Goal: Download file/media

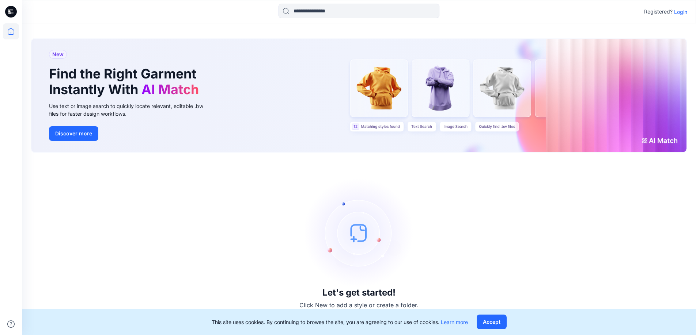
click at [674, 14] on p "Login" at bounding box center [680, 12] width 13 height 8
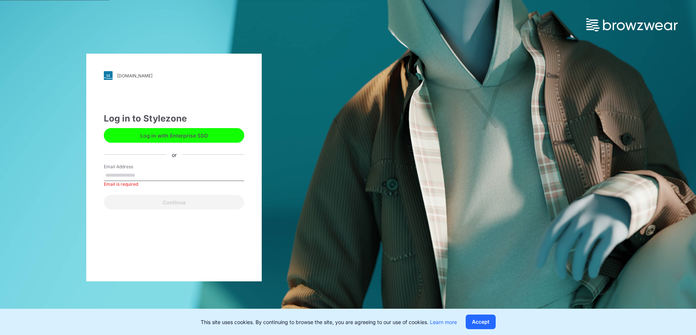
click at [196, 132] on button "Log in with Enterprise SSO" at bounding box center [174, 135] width 140 height 15
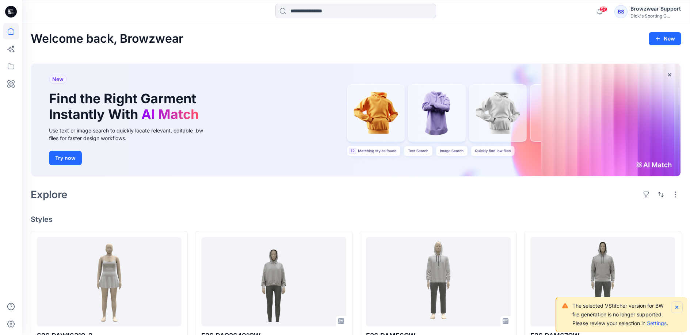
click at [677, 305] on icon "Notifications-bottom-right" at bounding box center [677, 308] width 6 height 6
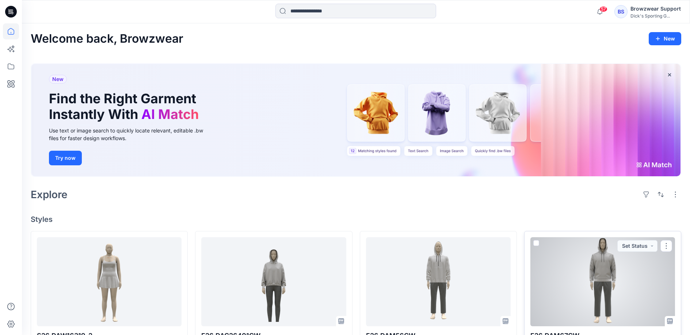
scroll to position [90, 0]
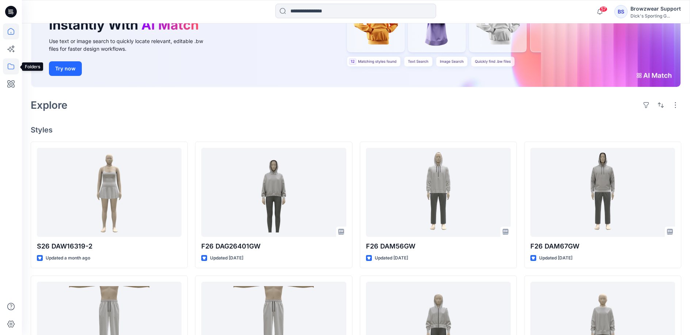
click at [12, 67] on icon at bounding box center [11, 66] width 16 height 16
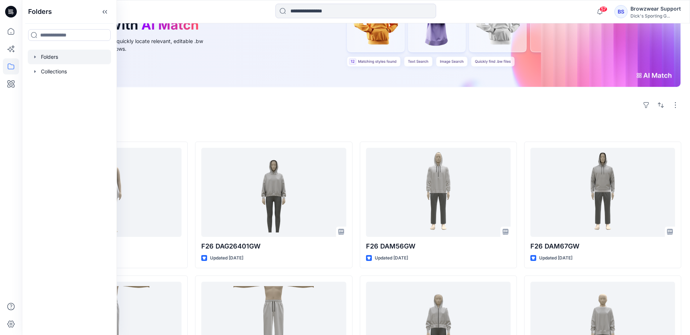
click at [35, 58] on icon "button" at bounding box center [35, 57] width 6 height 6
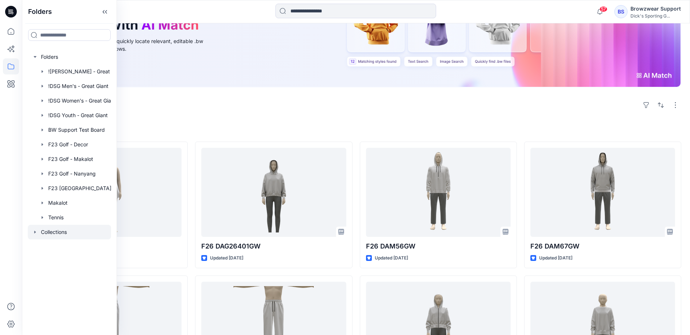
click at [34, 233] on icon "button" at bounding box center [34, 232] width 1 height 3
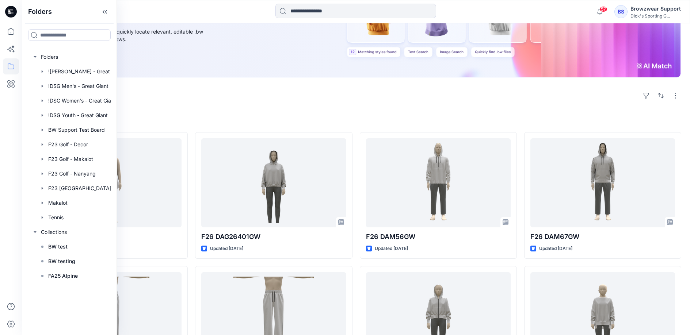
click at [659, 7] on div "Browzwear Support" at bounding box center [656, 8] width 50 height 9
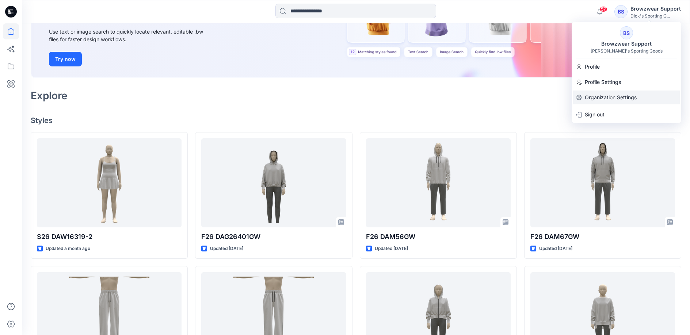
click at [604, 101] on p "Organization Settings" at bounding box center [611, 98] width 52 height 14
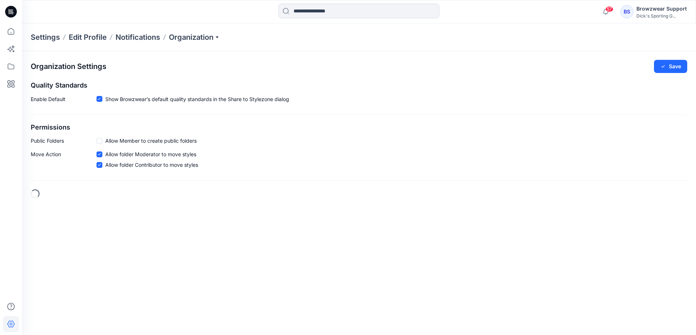
click at [205, 30] on div "Settings Edit Profile Notifications Organization" at bounding box center [359, 37] width 674 height 28
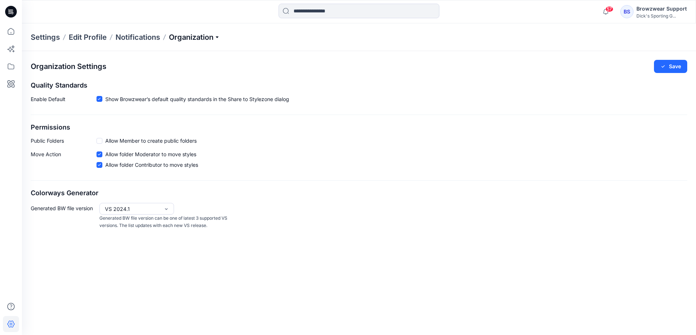
click at [196, 38] on p "Organization" at bounding box center [194, 37] width 51 height 10
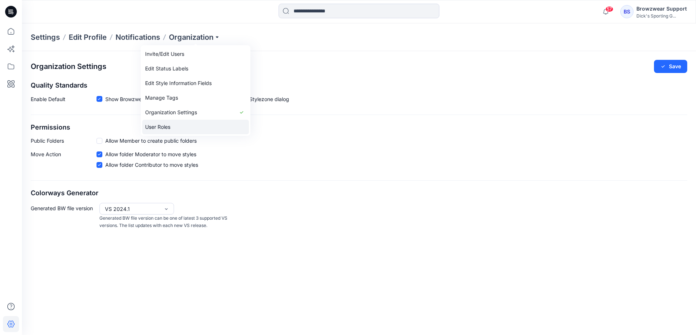
click at [198, 127] on link "User Roles" at bounding box center [195, 127] width 107 height 15
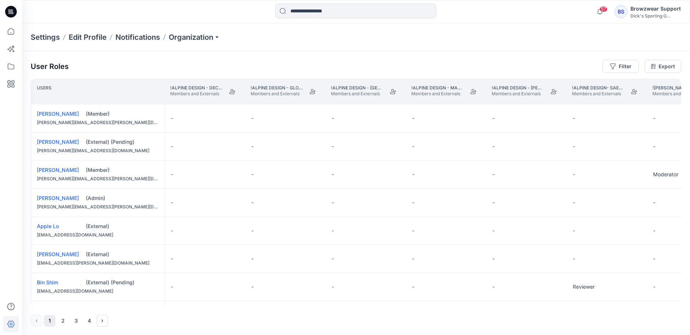
click at [165, 68] on div "User Roles Filter Export" at bounding box center [356, 66] width 651 height 13
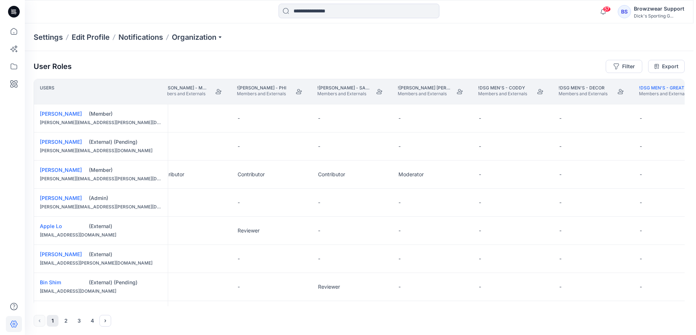
scroll to position [0, 1160]
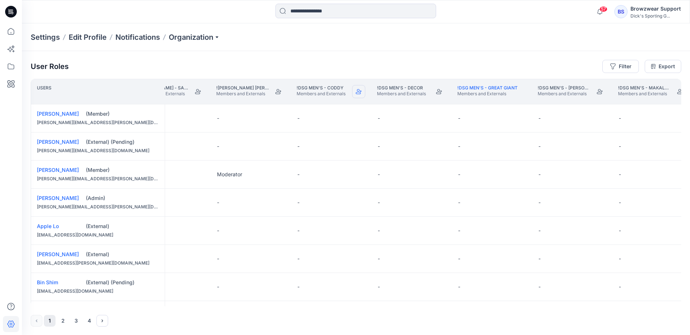
click at [359, 93] on icon "Join" at bounding box center [359, 92] width 6 height 6
click at [321, 89] on link "!DSG Men's - Coddy" at bounding box center [320, 87] width 47 height 5
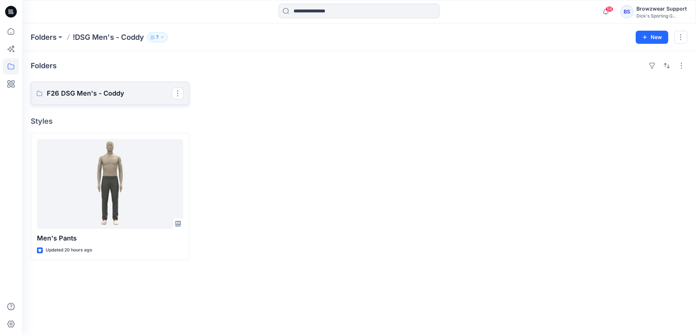
click at [102, 94] on p "F26 DSG Men's - Coddy" at bounding box center [109, 93] width 125 height 10
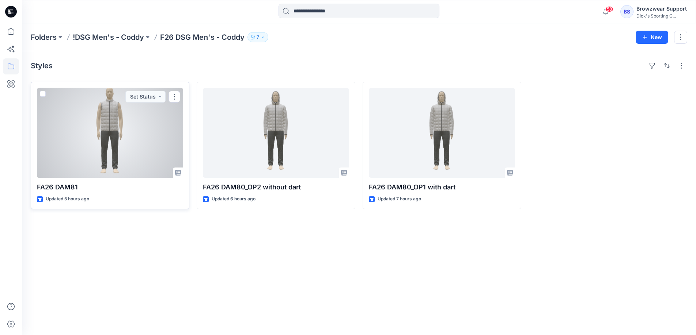
click at [168, 115] on div at bounding box center [110, 133] width 146 height 90
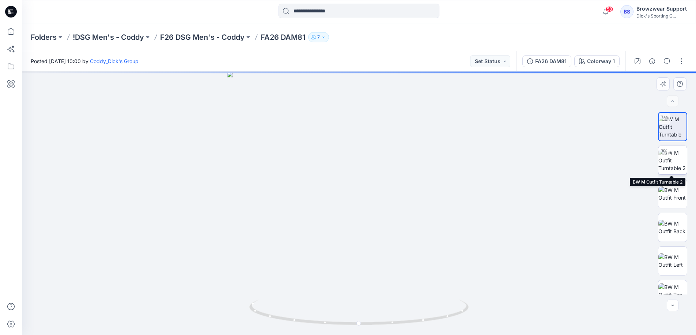
click at [675, 171] on img at bounding box center [672, 160] width 28 height 23
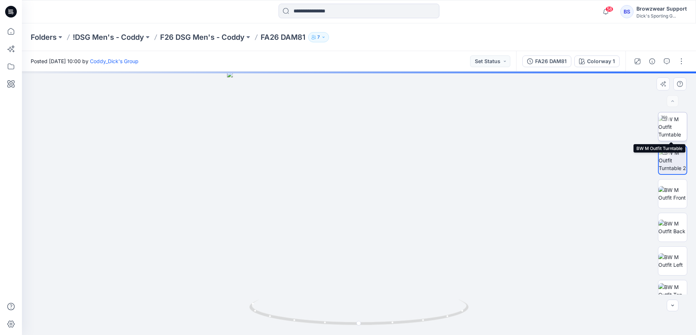
click at [669, 135] on img at bounding box center [672, 126] width 28 height 23
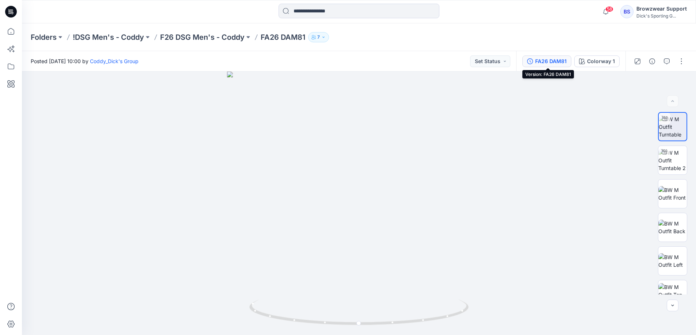
click at [559, 62] on div "FA26 DAM81" at bounding box center [550, 61] width 31 height 8
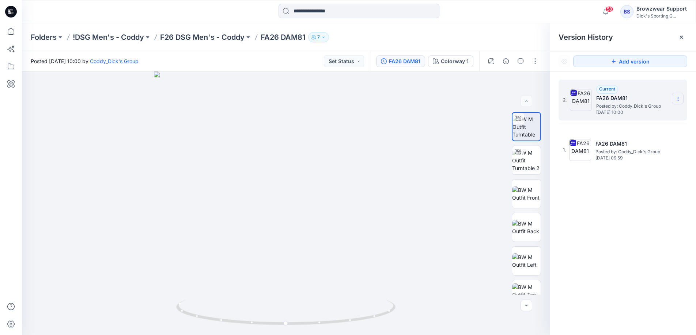
click at [677, 98] on icon at bounding box center [678, 99] width 6 height 6
click at [650, 118] on span "Download Source BW File" at bounding box center [640, 113] width 61 height 9
click at [666, 3] on div "58 Notifications [PERSON_NAME] has updated S26 DAW16319-2 with S26 DAW16319-2 […" at bounding box center [359, 11] width 674 height 23
click at [636, 14] on div "BS Browzwear Support Dick's Sporting G..." at bounding box center [653, 11] width 66 height 15
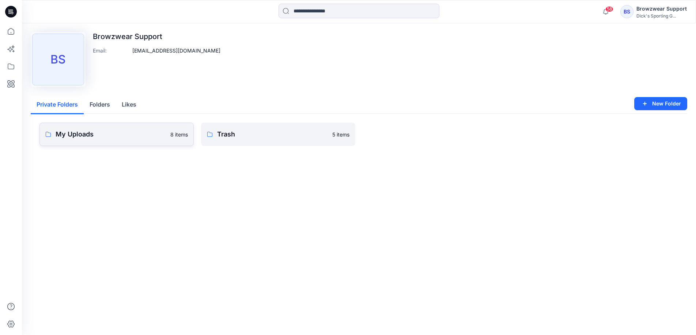
click at [113, 128] on link "My Uploads 8 items" at bounding box center [116, 134] width 154 height 23
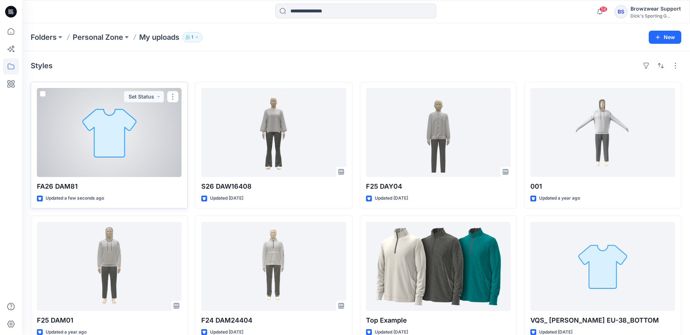
click at [75, 123] on div at bounding box center [109, 132] width 145 height 89
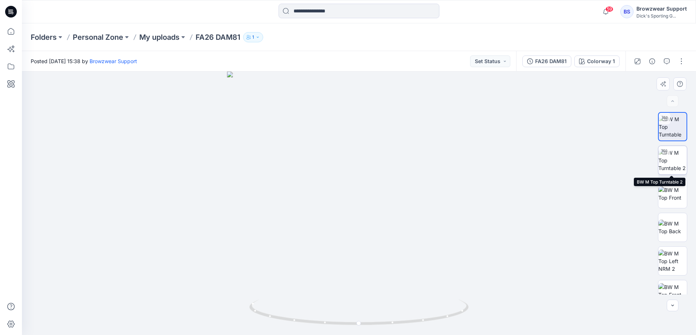
click at [666, 167] on img at bounding box center [672, 160] width 28 height 23
